Goal: Information Seeking & Learning: Learn about a topic

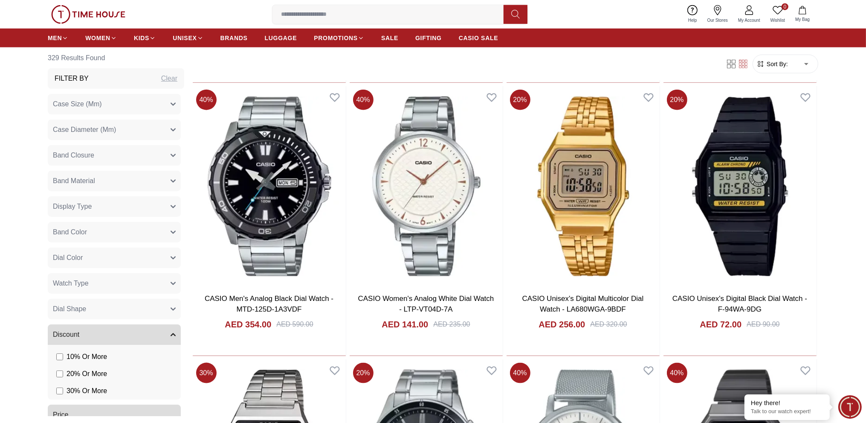
scroll to position [1279, 0]
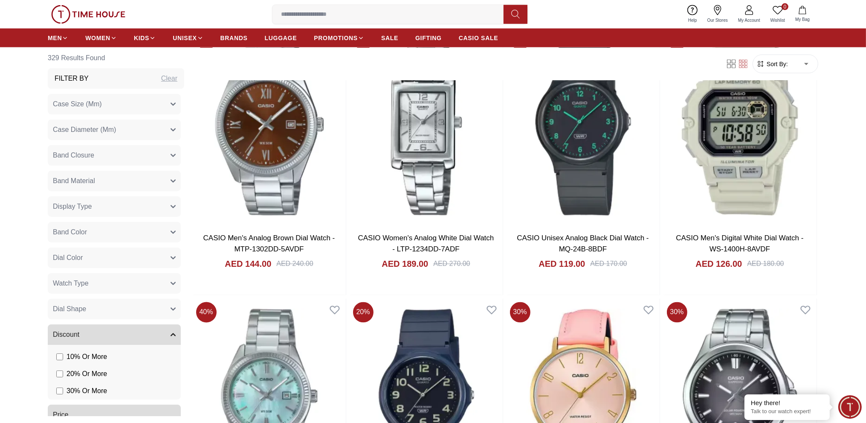
scroll to position [1876, 0]
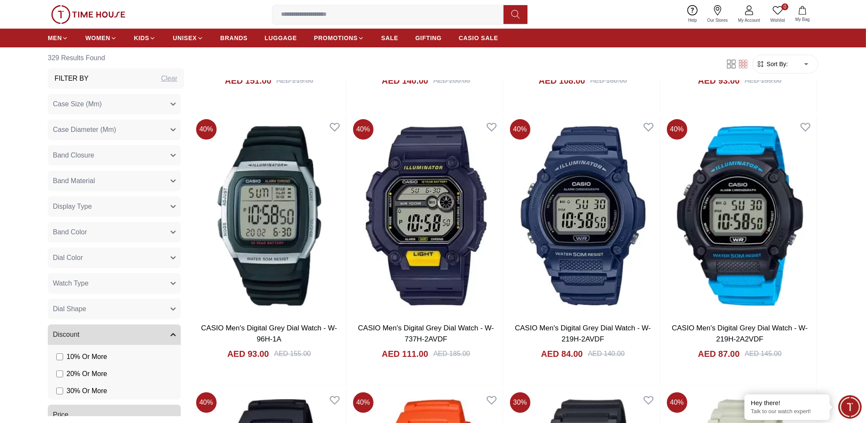
scroll to position [3965, 0]
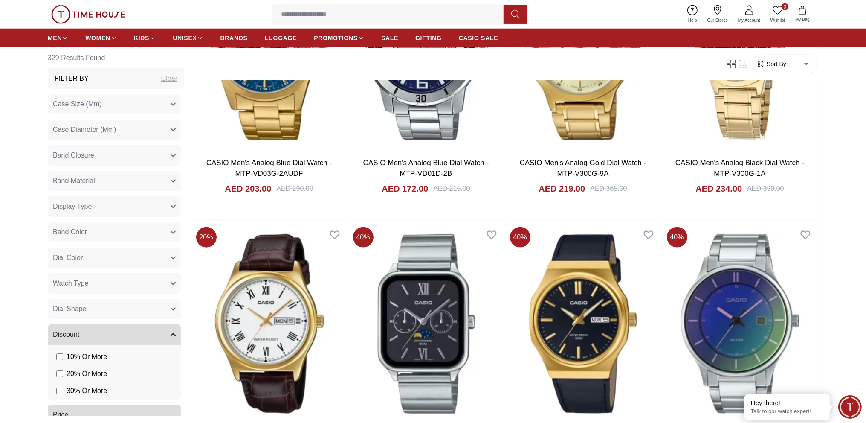
scroll to position [5658, 0]
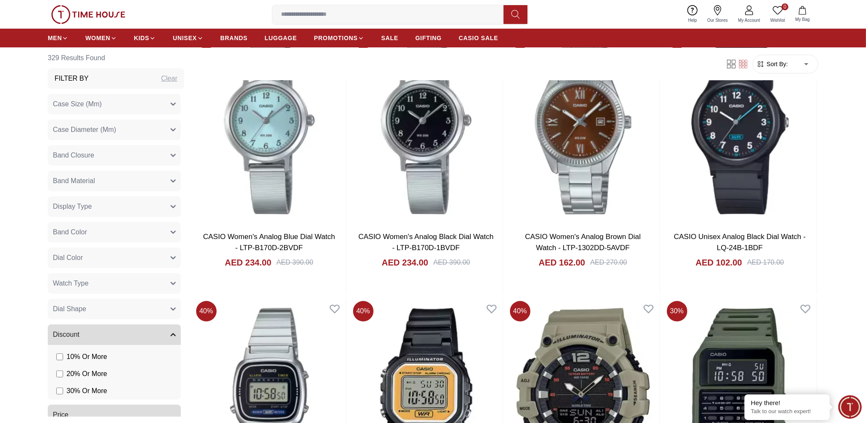
scroll to position [8328, 0]
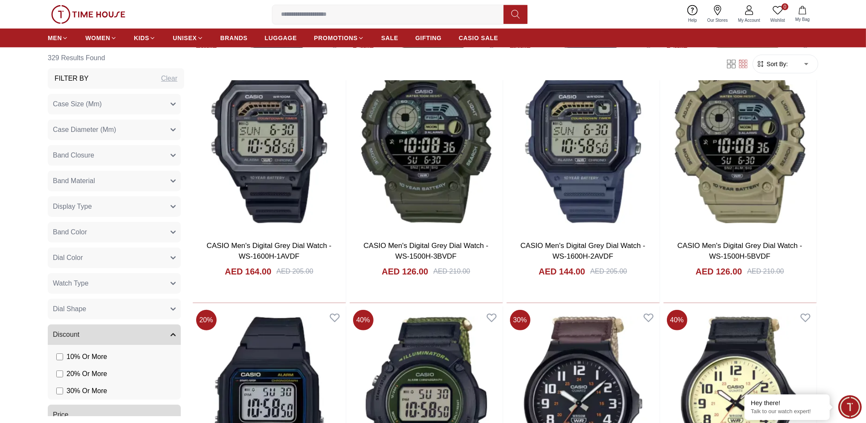
scroll to position [9659, 0]
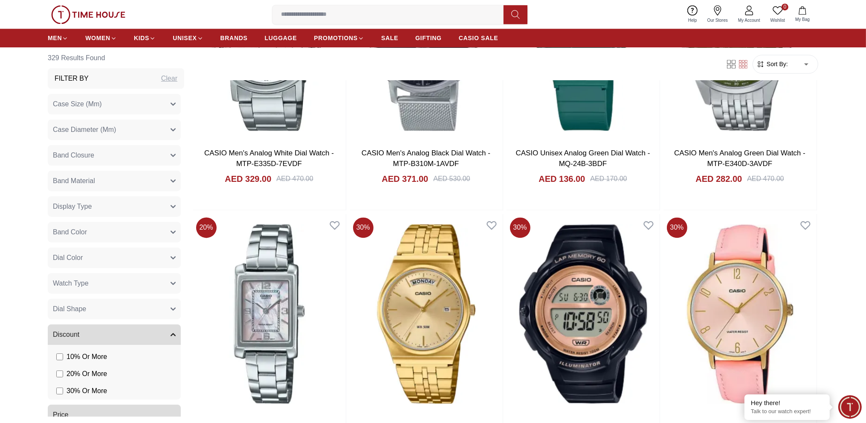
scroll to position [11055, 0]
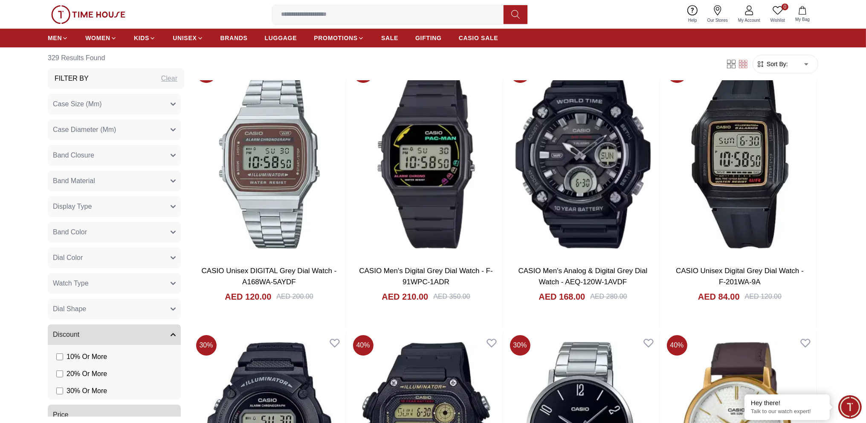
scroll to position [12395, 0]
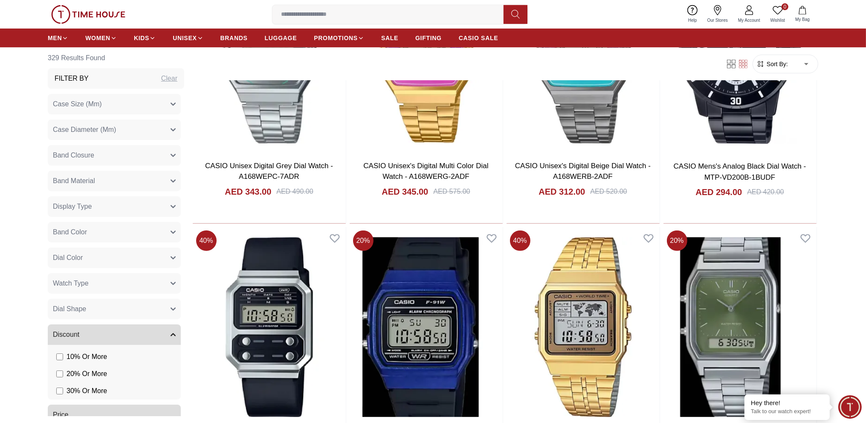
scroll to position [13713, 0]
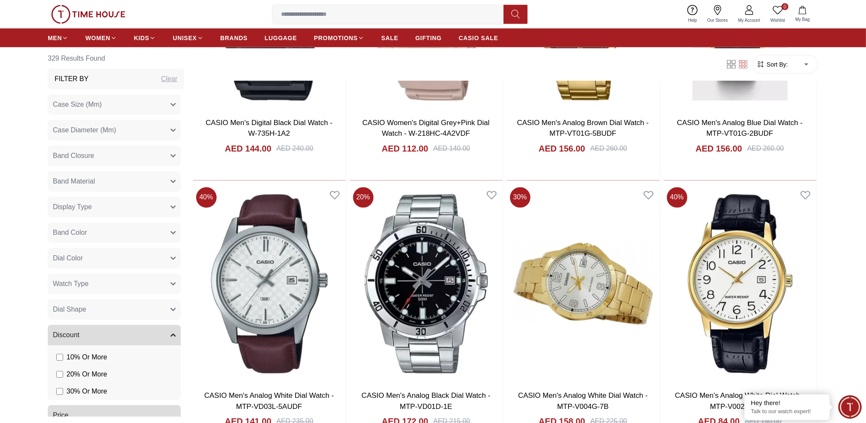
scroll to position [15129, 0]
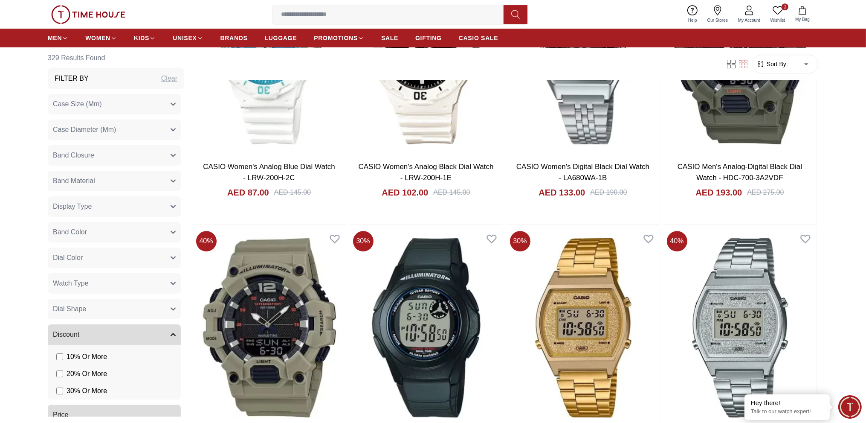
scroll to position [16442, 0]
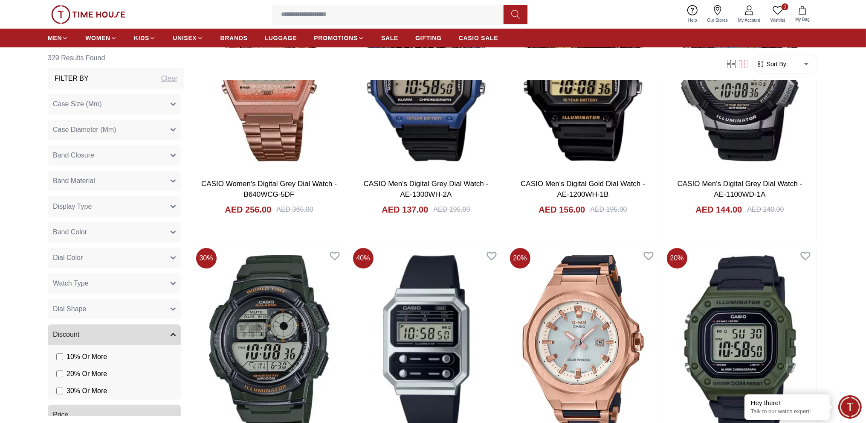
scroll to position [16956, 0]
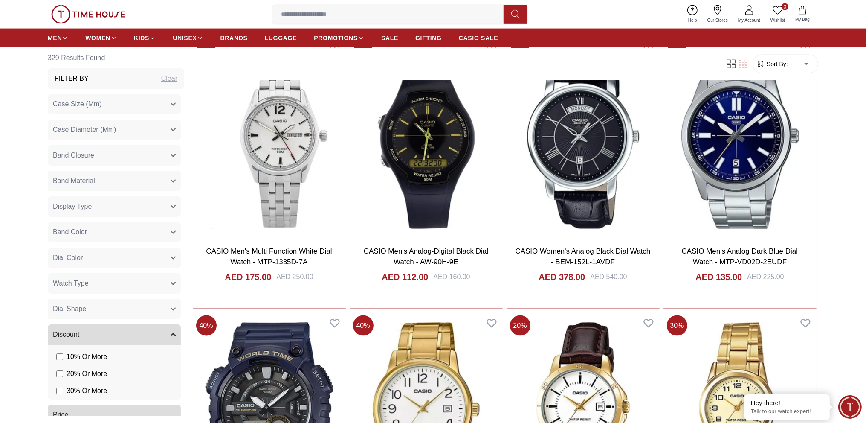
scroll to position [19160, 0]
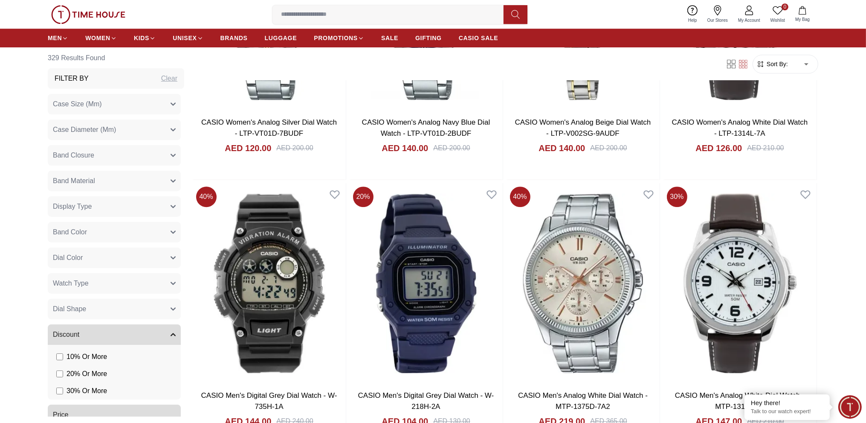
scroll to position [20582, 0]
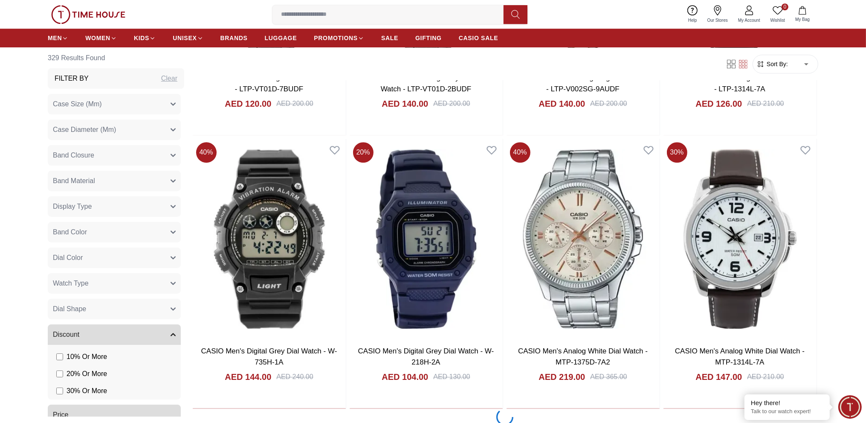
scroll to position [20793, 0]
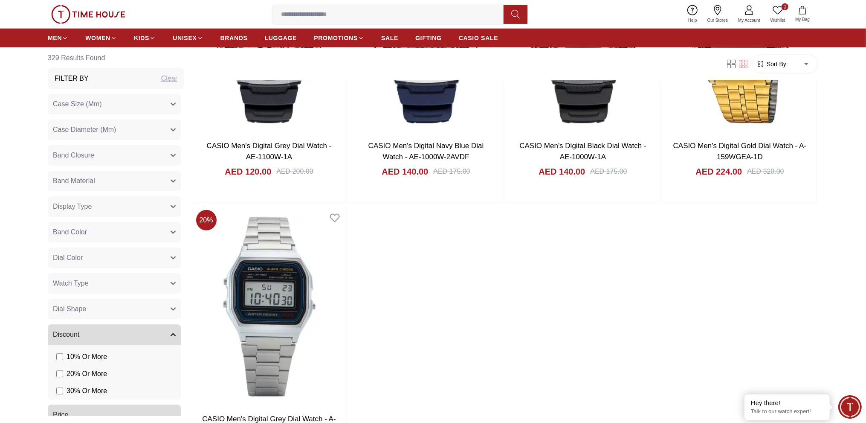
scroll to position [22530, 0]
